Goal: Transaction & Acquisition: Purchase product/service

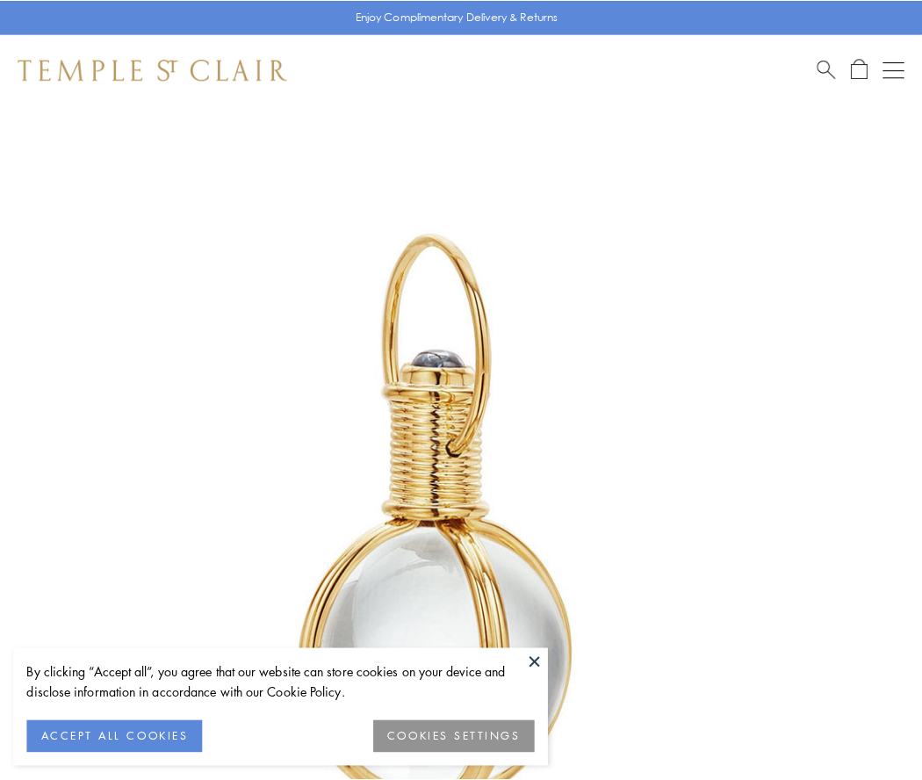
scroll to position [459, 0]
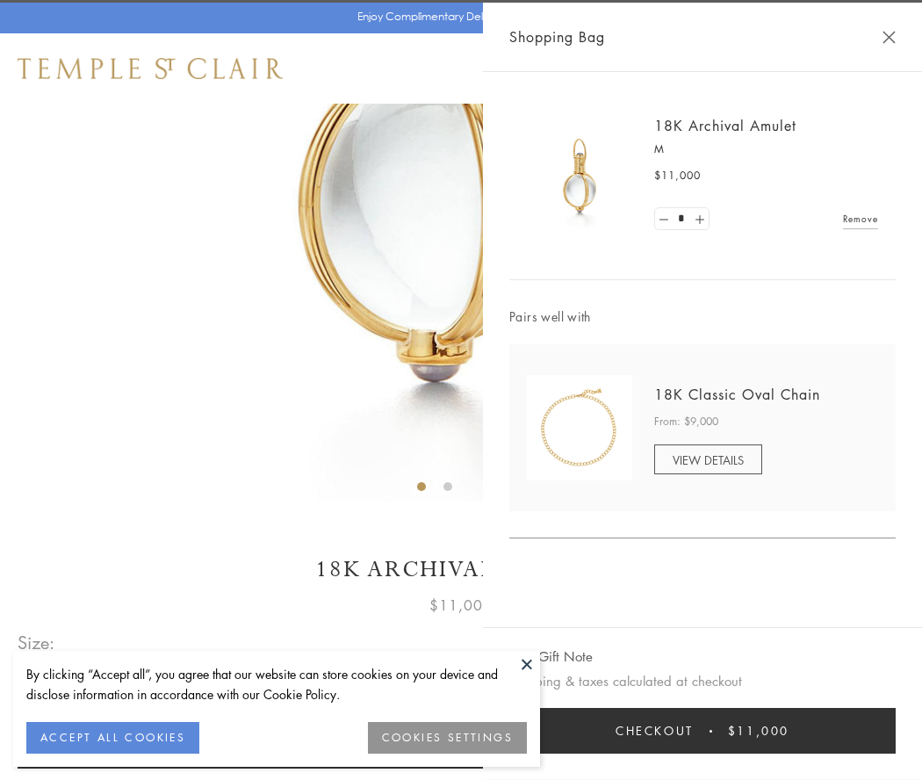
click at [703, 731] on button "Checkout $11,000" at bounding box center [702, 731] width 386 height 46
